Goal: Obtain resource: Download file/media

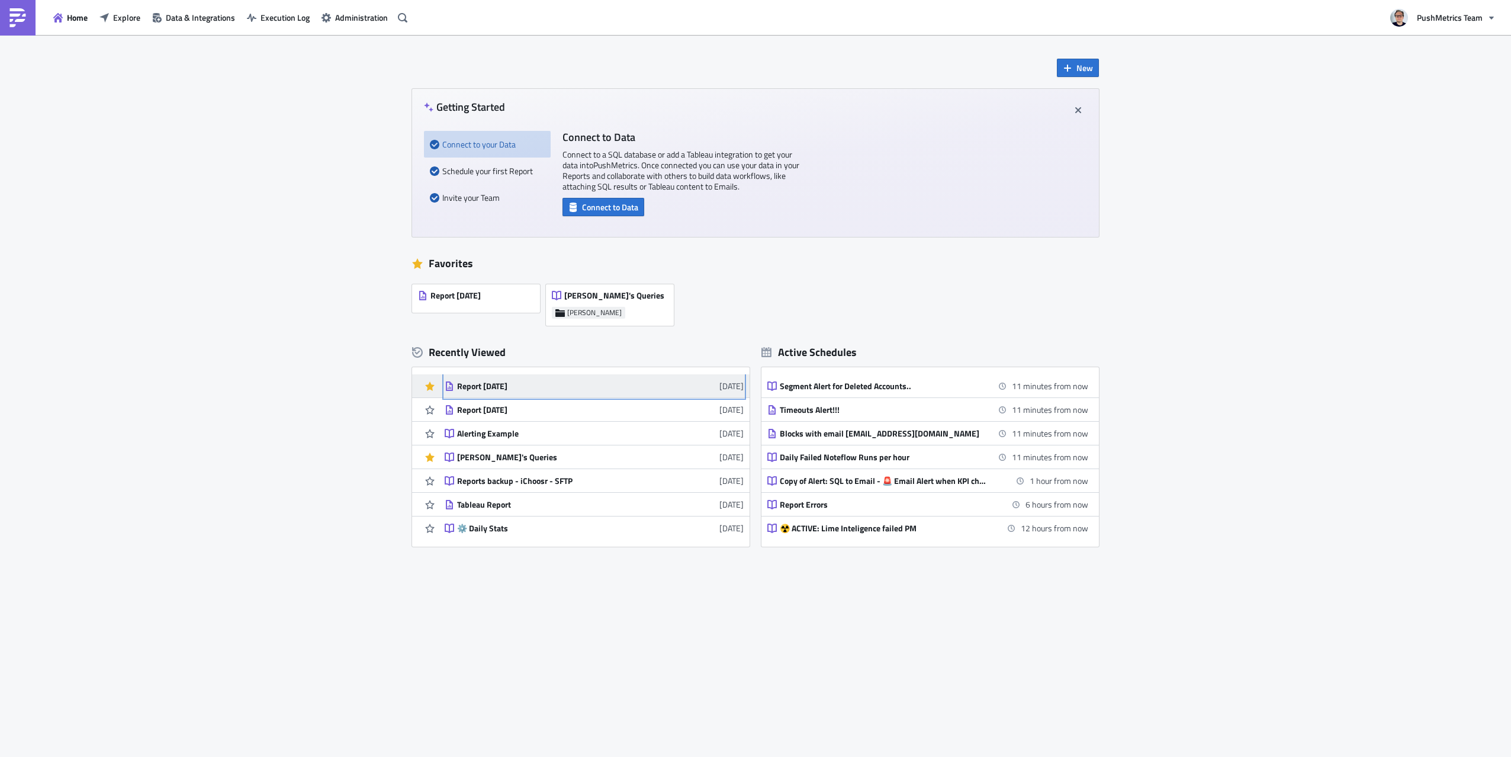
click at [551, 394] on link "Report [DATE] [DATE]" at bounding box center [594, 385] width 299 height 23
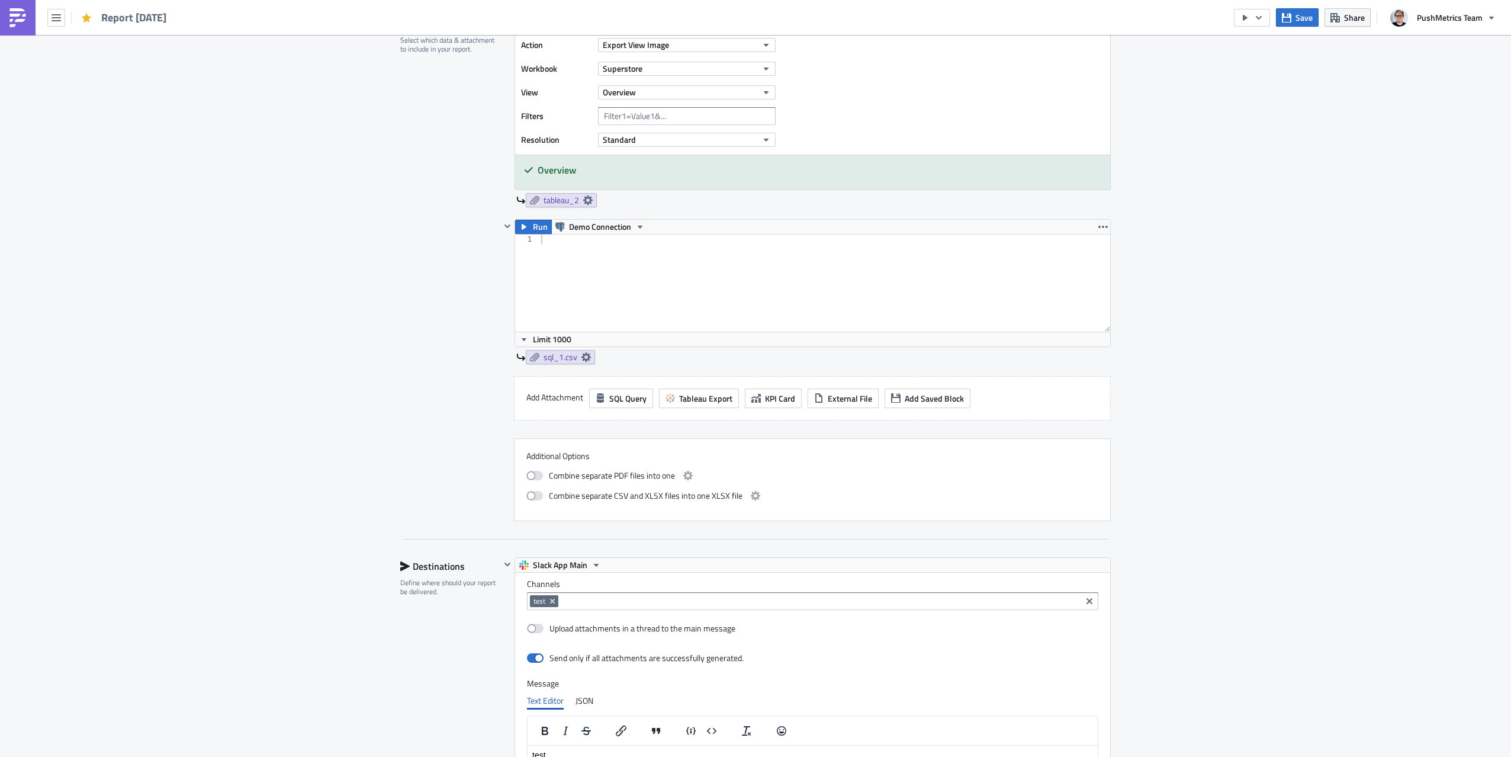
scroll to position [681, 0]
click at [691, 392] on span "Tableau Export" at bounding box center [705, 393] width 53 height 12
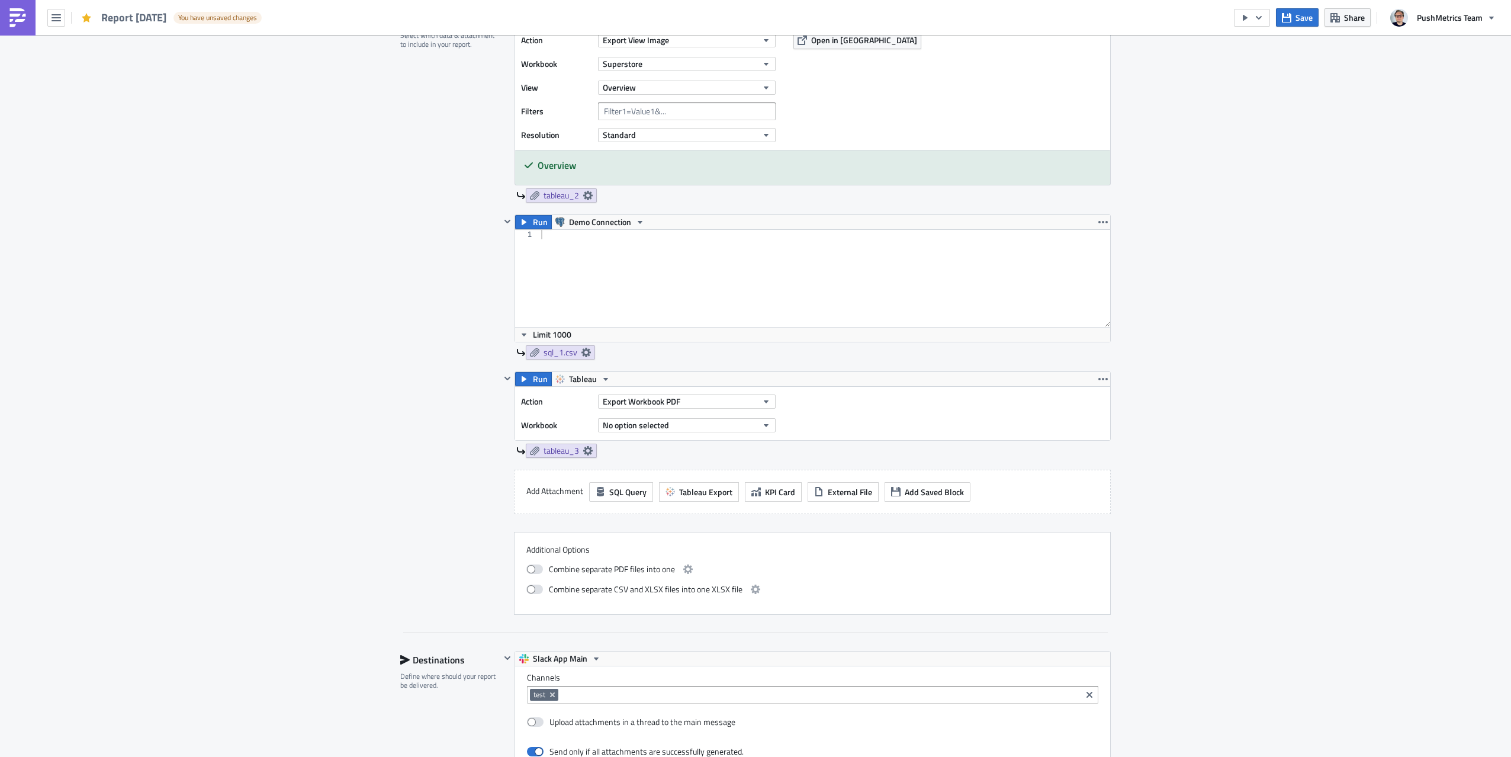
click at [739, 411] on div "Action Export Workbook PDF Workbook No option selected" at bounding box center [651, 412] width 260 height 41
click at [739, 405] on button "Export Workbook PDF" at bounding box center [687, 401] width 178 height 14
click at [651, 498] on div "Export View Excel" at bounding box center [656, 499] width 102 height 12
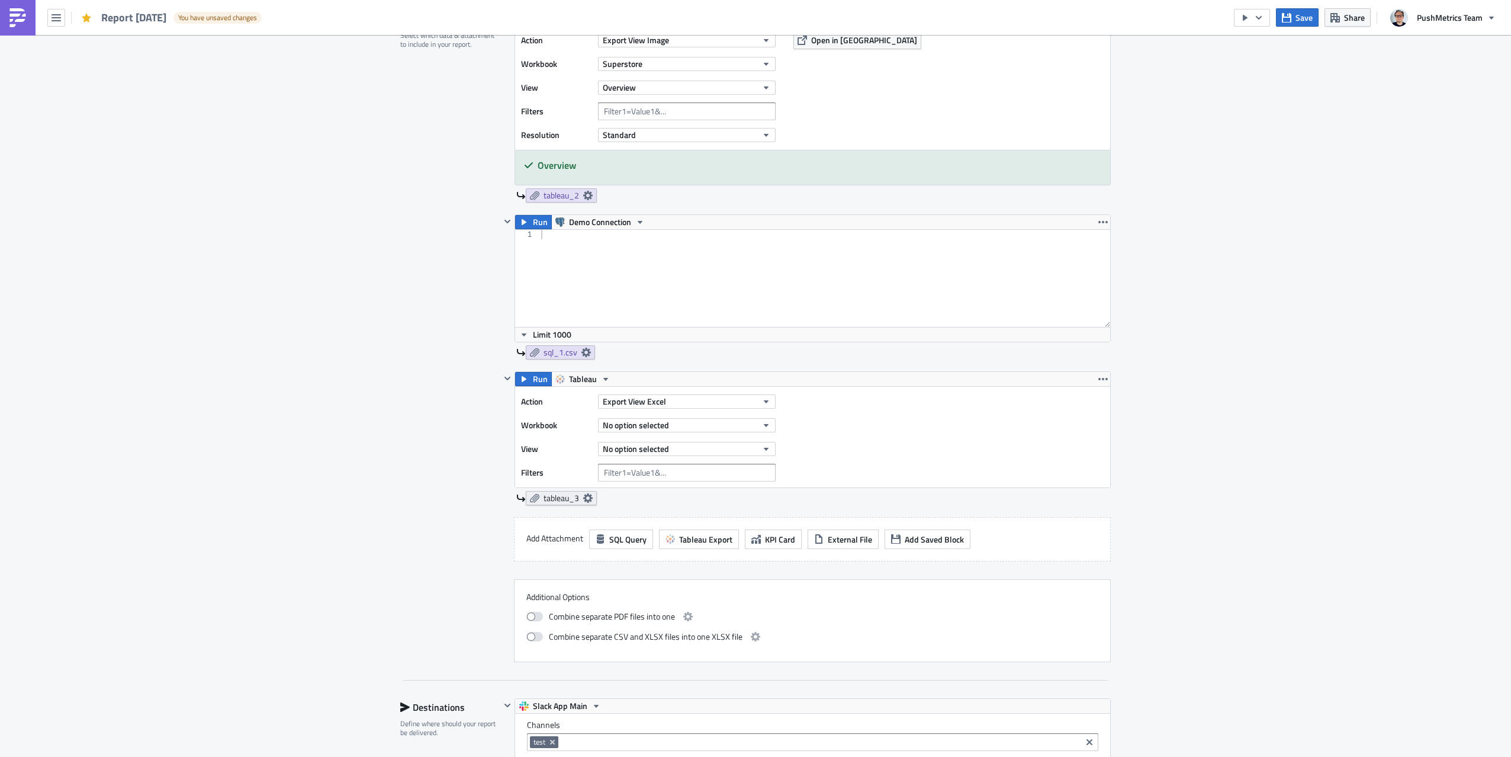
click at [591, 500] on icon at bounding box center [587, 497] width 9 height 9
click at [549, 569] on input "text" at bounding box center [520, 567] width 118 height 18
type input "n"
type input "r"
paste input "{{ utils.ds }}"
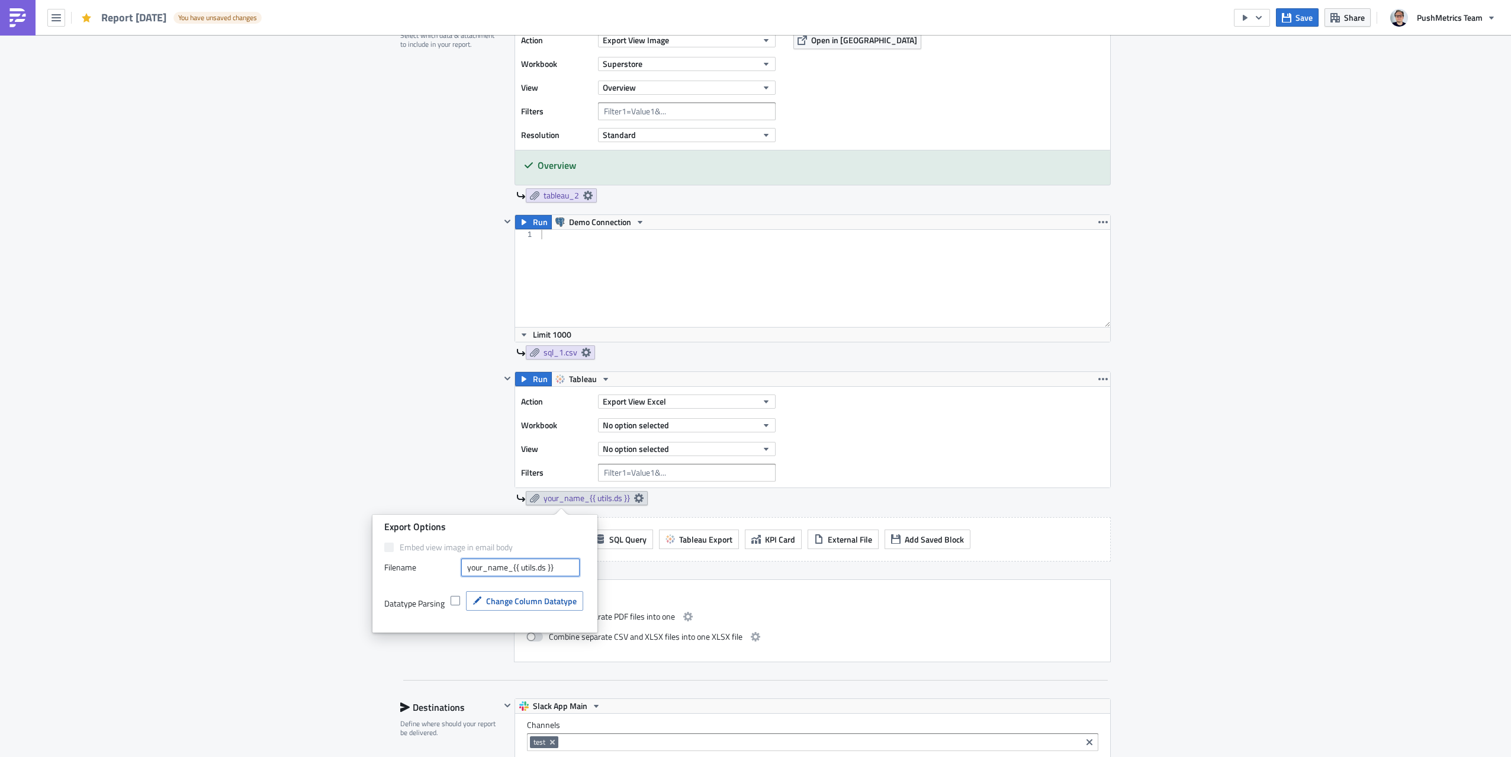
drag, startPoint x: 568, startPoint y: 572, endPoint x: 516, endPoint y: 569, distance: 52.7
click at [513, 568] on input "your_name_{{ utils.ds }}" at bounding box center [520, 567] width 118 height 18
type input "your_name_{{ utils.ds }}"
click at [567, 585] on div "Datatype Parsing Change Column Datatype" at bounding box center [484, 607] width 201 height 44
